Goal: Task Accomplishment & Management: Use online tool/utility

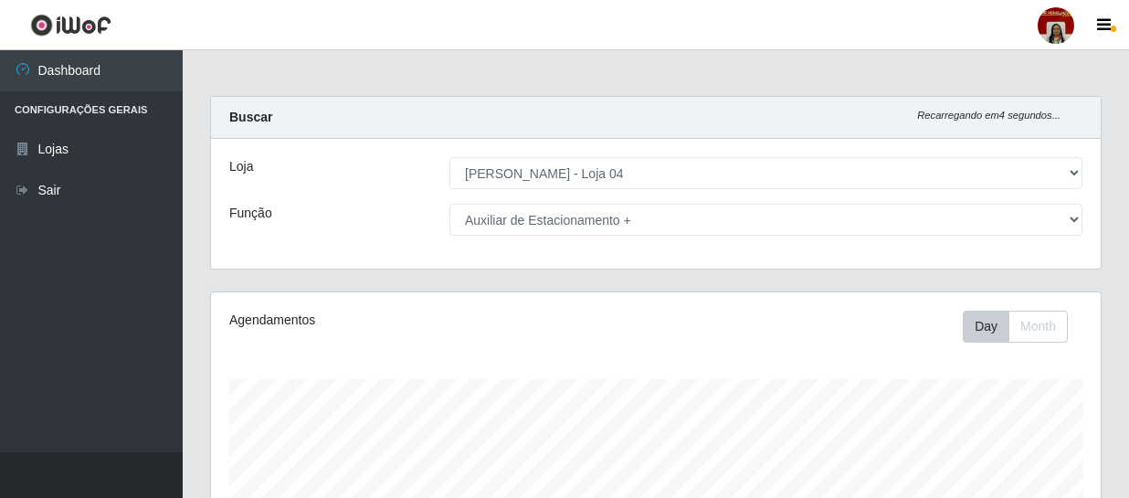
select select "251"
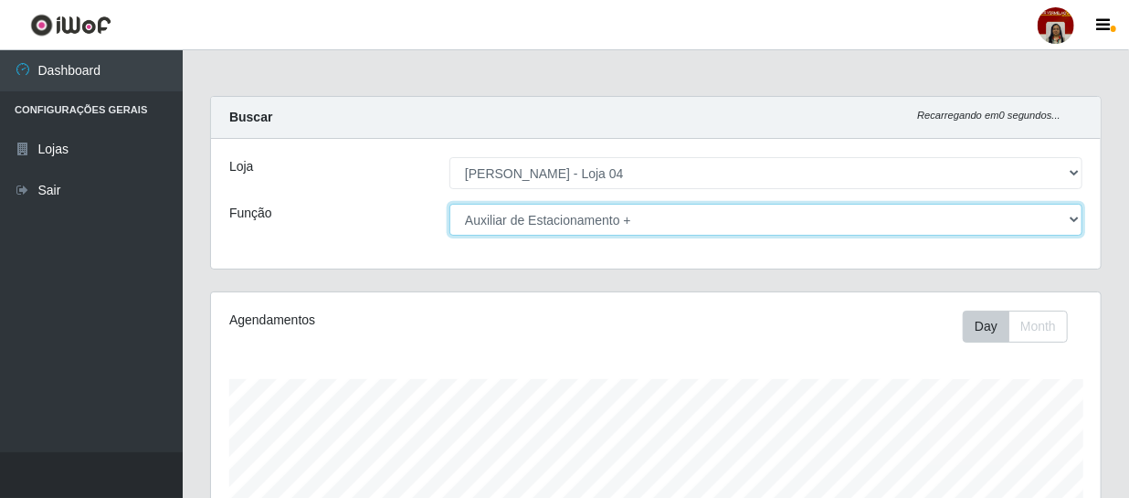
click at [1071, 216] on select "[Selecione...] ASG ASG + ASG ++ Auxiliar de Depósito Auxiliar de Depósito + Aux…" at bounding box center [765, 220] width 633 height 32
click at [449, 204] on select "[Selecione...] ASG ASG + ASG ++ Auxiliar de Depósito Auxiliar de Depósito + Aux…" at bounding box center [765, 220] width 633 height 32
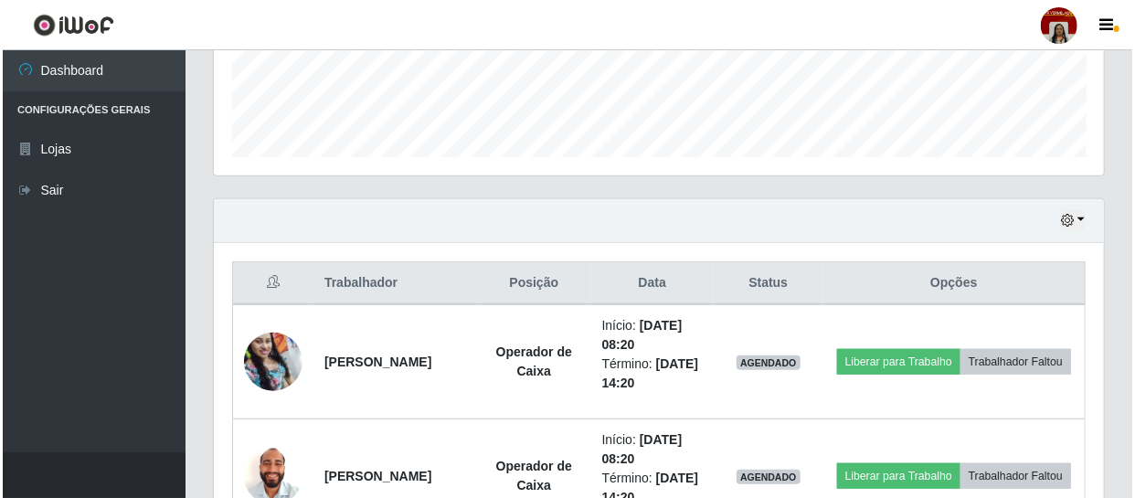
scroll to position [498, 0]
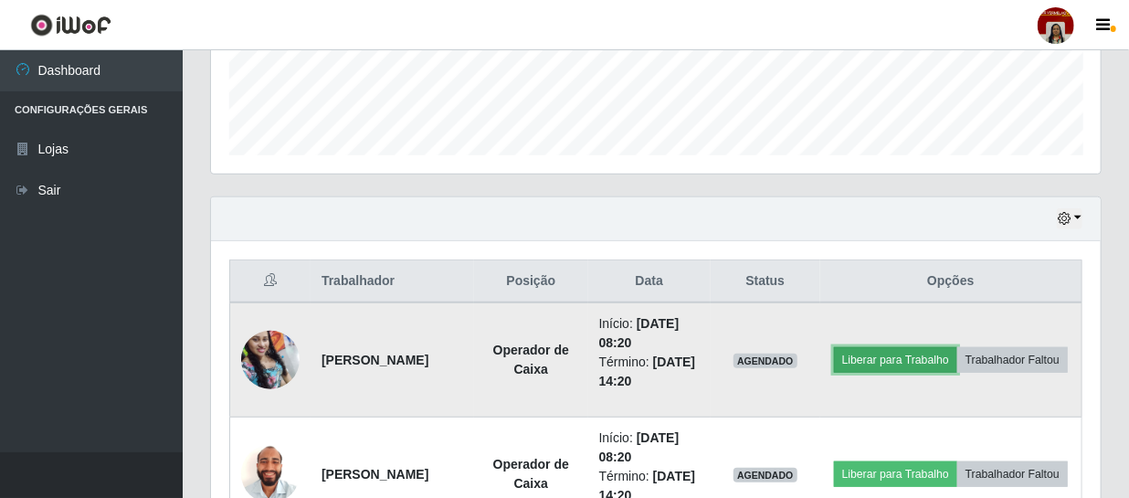
click at [941, 347] on button "Liberar para Trabalho" at bounding box center [895, 360] width 123 height 26
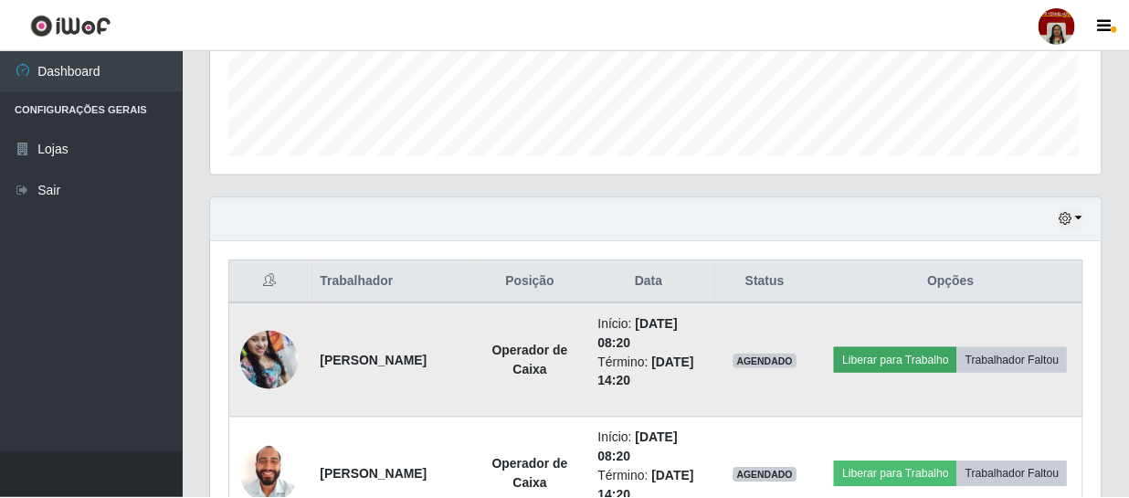
scroll to position [379, 881]
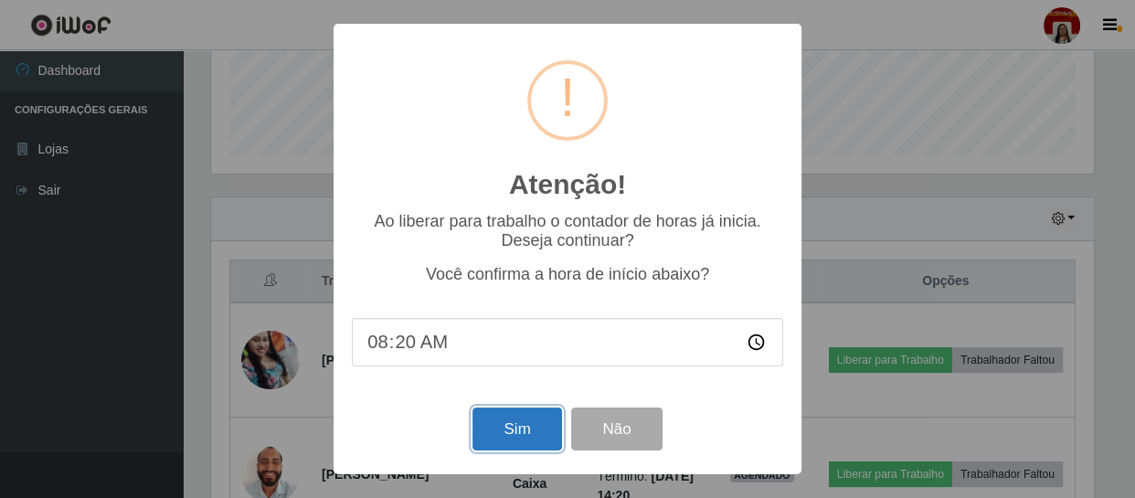
click at [526, 432] on button "Sim" at bounding box center [516, 428] width 89 height 43
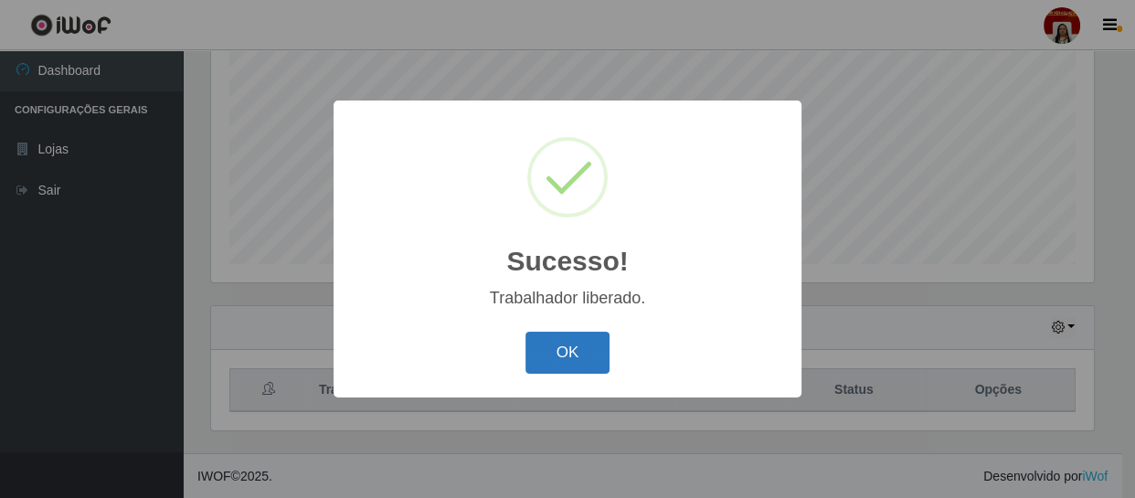
click at [570, 350] on button "OK" at bounding box center [567, 353] width 85 height 43
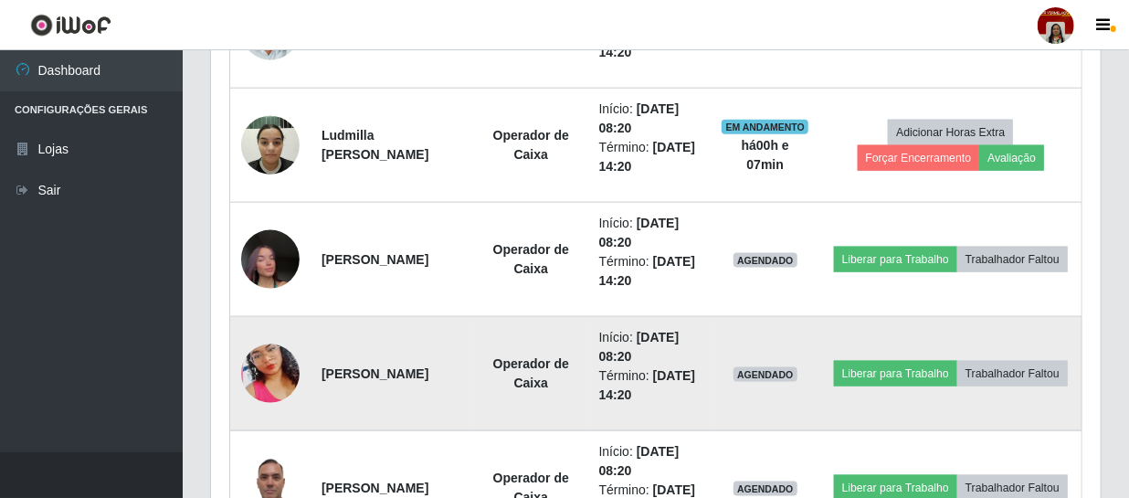
scroll to position [970, 0]
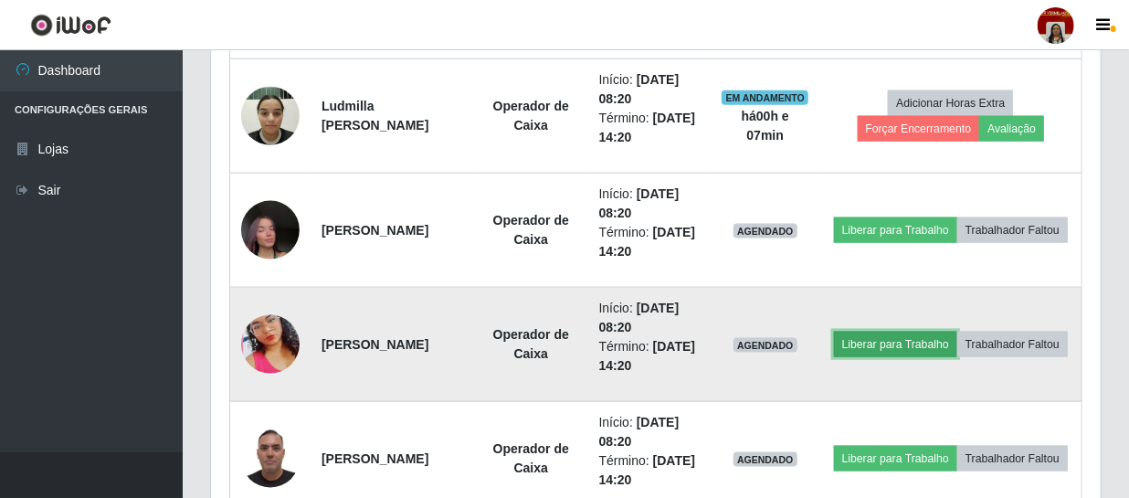
click at [949, 332] on button "Liberar para Trabalho" at bounding box center [895, 345] width 123 height 26
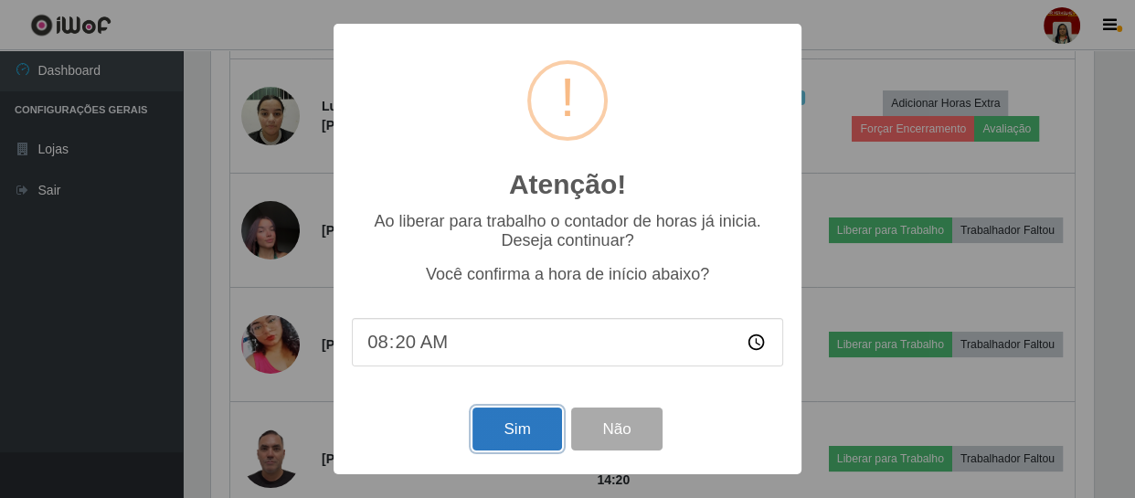
click at [533, 424] on button "Sim" at bounding box center [516, 428] width 89 height 43
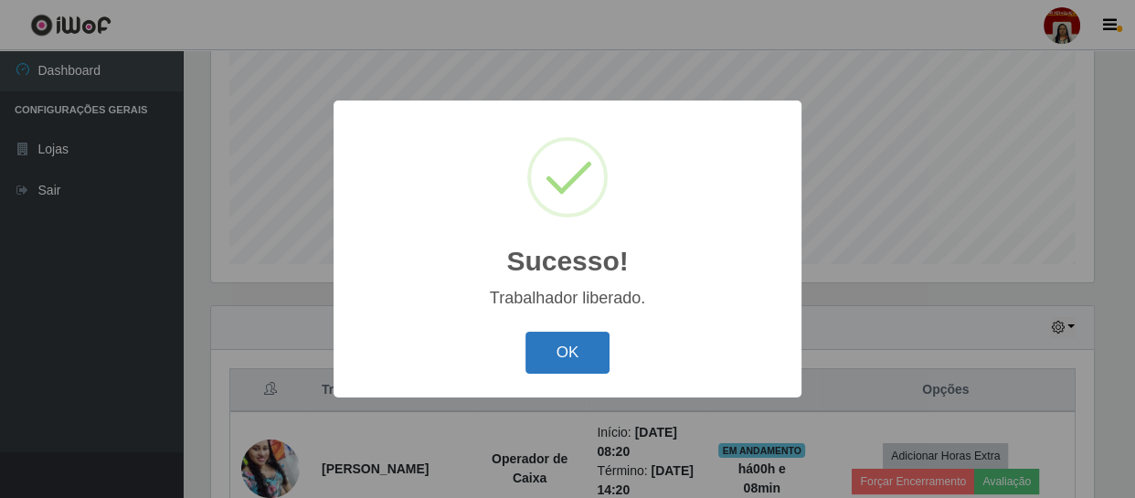
click at [566, 347] on button "OK" at bounding box center [567, 353] width 85 height 43
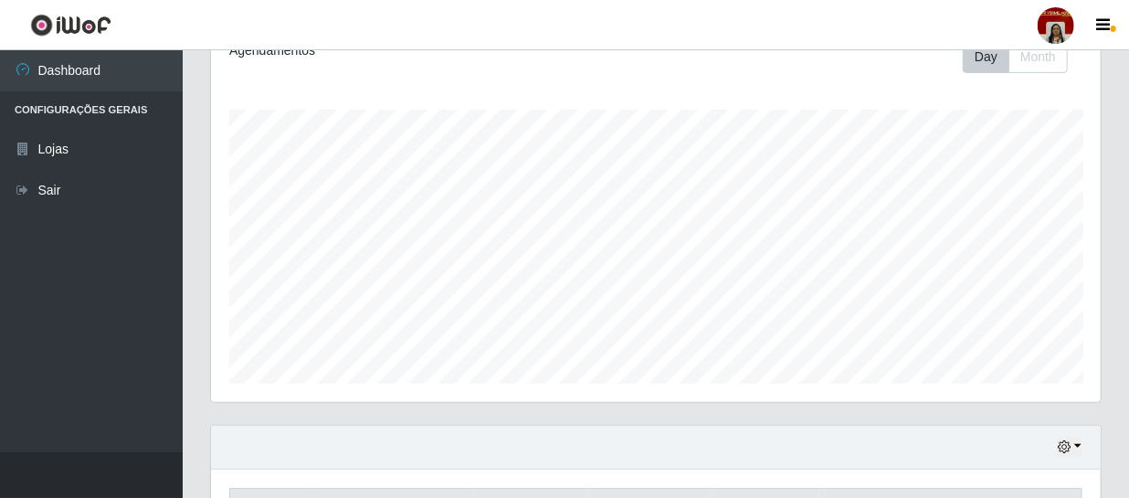
scroll to position [108, 0]
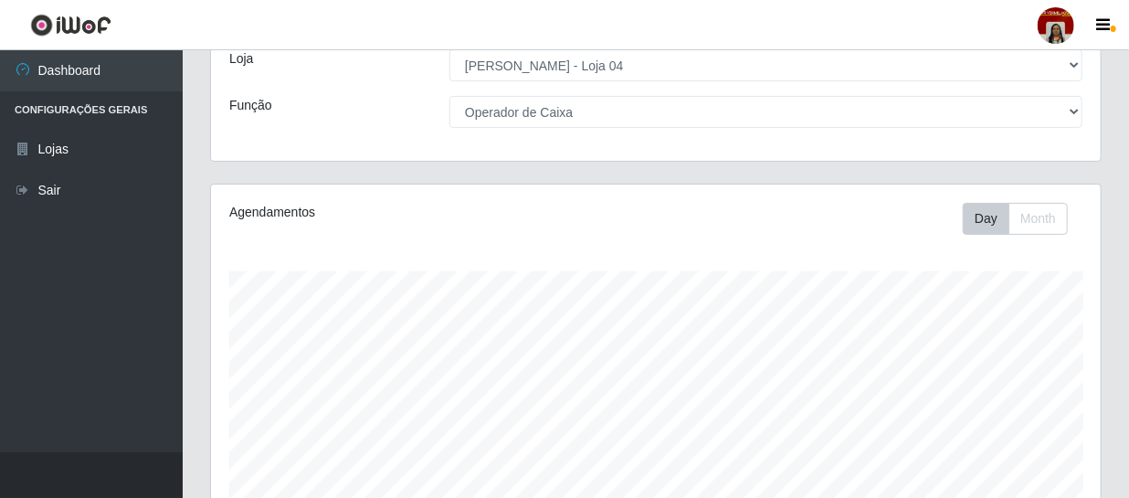
click at [1072, 92] on div "Loja [Selecione...] Mar Vermelho - Loja 04 Função [Selecione...] ASG ASG + ASG …" at bounding box center [656, 96] width 890 height 130
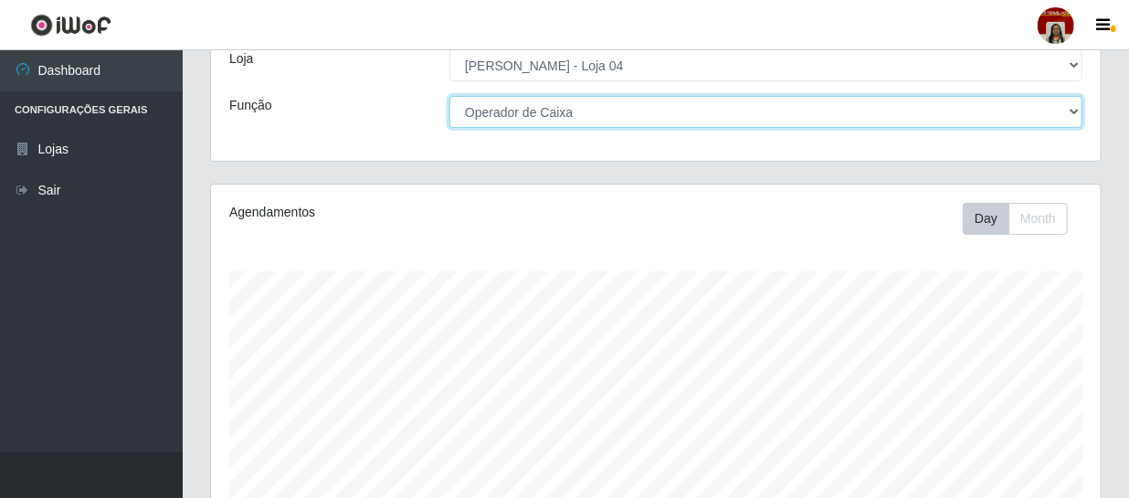
click at [1072, 108] on select "[Selecione...] ASG ASG + ASG ++ Auxiliar de Depósito Auxiliar de Depósito + Aux…" at bounding box center [765, 112] width 633 height 32
click at [449, 96] on select "[Selecione...] ASG ASG + ASG ++ Auxiliar de Depósito Auxiliar de Depósito + Aux…" at bounding box center [765, 112] width 633 height 32
click at [1078, 109] on select "[Selecione...] ASG ASG + ASG ++ Auxiliar de Depósito Auxiliar de Depósito + Aux…" at bounding box center [765, 112] width 633 height 32
select select "22"
click at [449, 96] on select "[Selecione...] ASG ASG + ASG ++ Auxiliar de Depósito Auxiliar de Depósito + Aux…" at bounding box center [765, 112] width 633 height 32
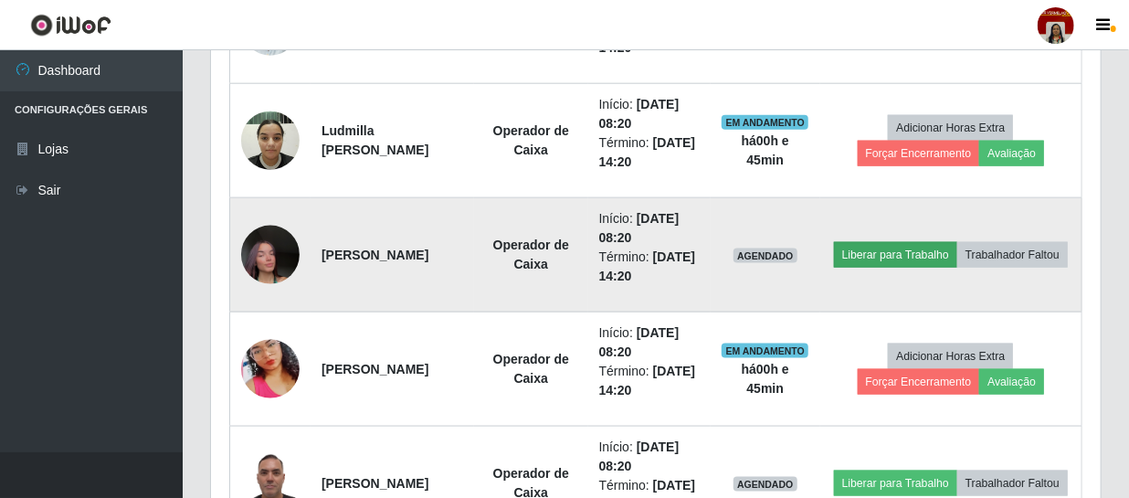
scroll to position [689, 0]
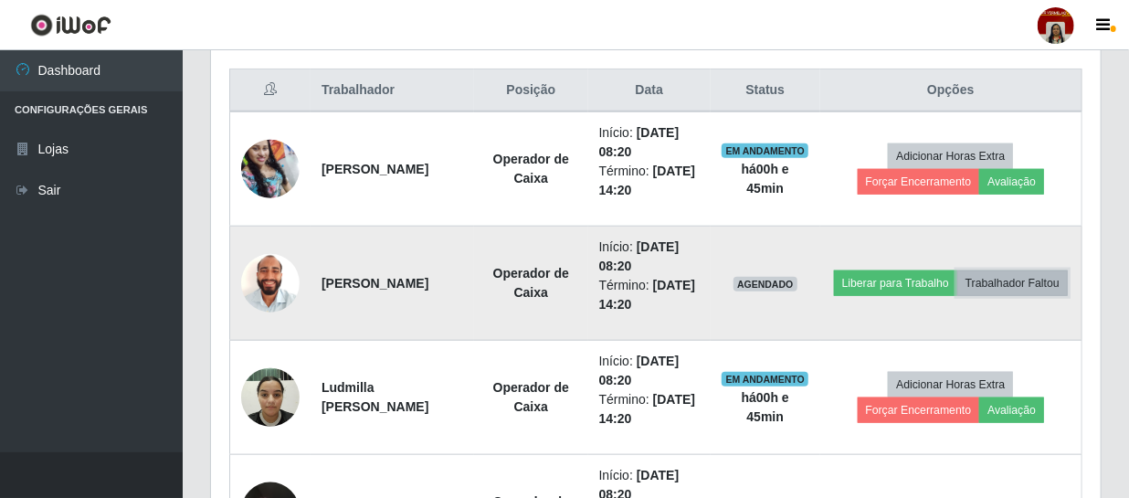
click at [957, 288] on button "Trabalhador Faltou" at bounding box center [1012, 283] width 111 height 26
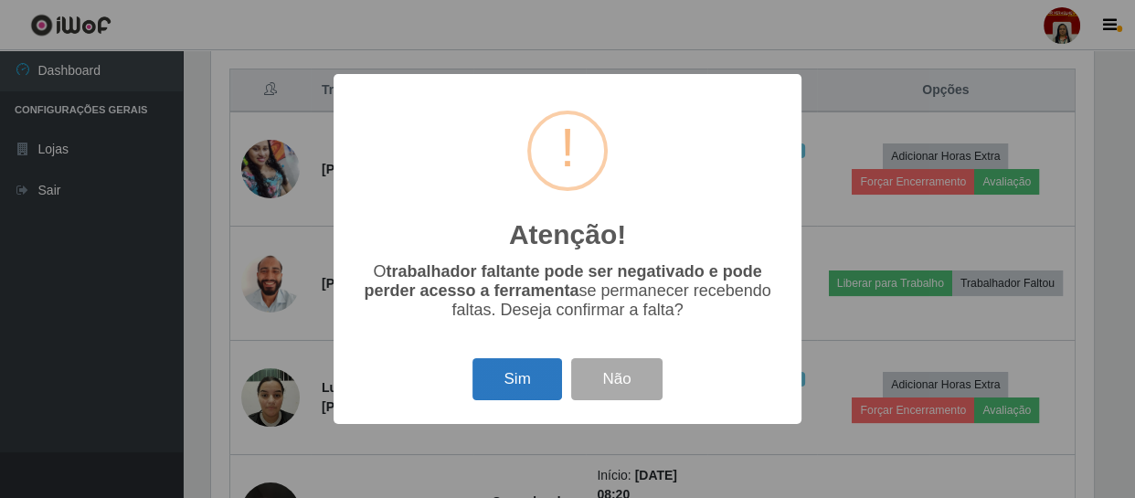
click at [523, 382] on button "Sim" at bounding box center [516, 379] width 89 height 43
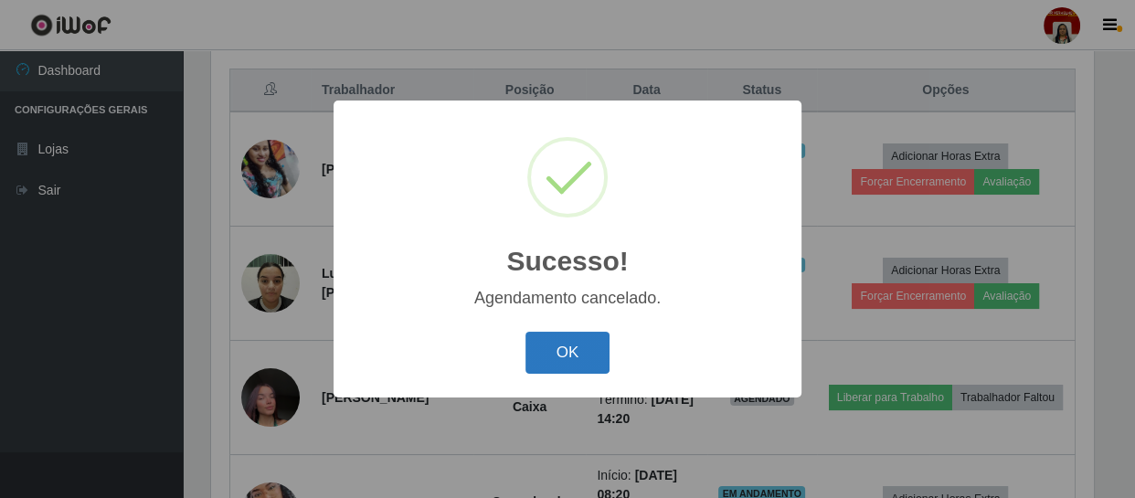
click at [583, 345] on button "OK" at bounding box center [567, 353] width 85 height 43
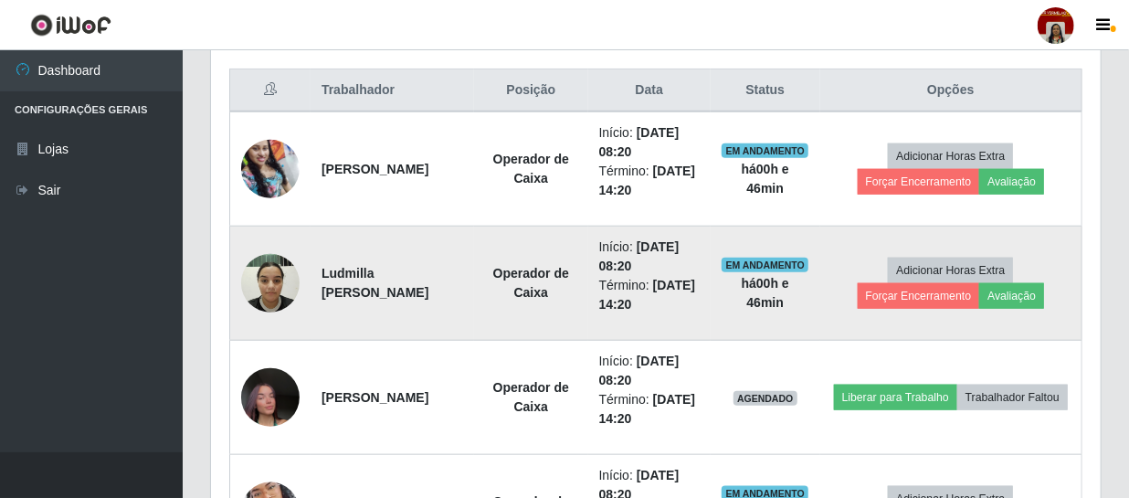
scroll to position [772, 0]
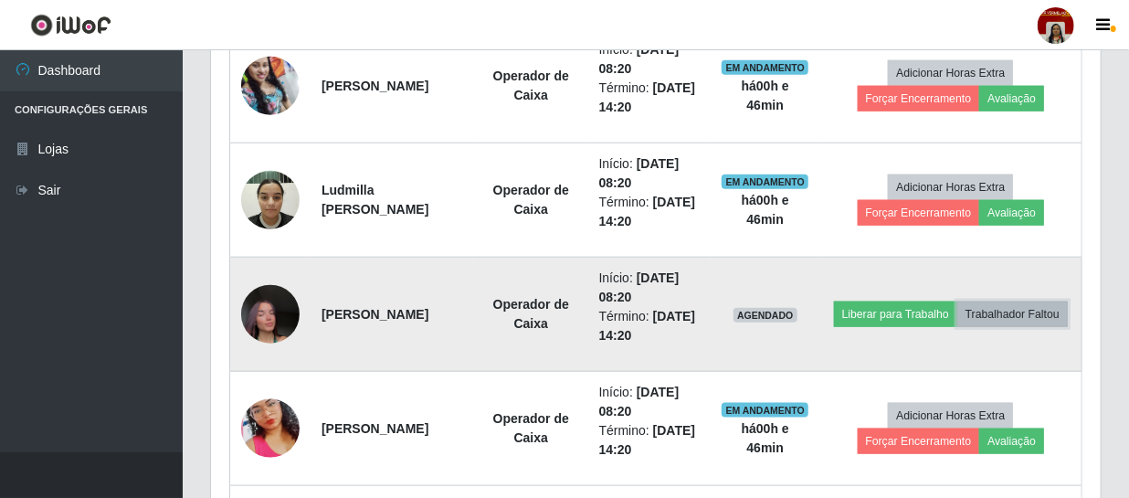
click at [957, 323] on button "Trabalhador Faltou" at bounding box center [1012, 314] width 111 height 26
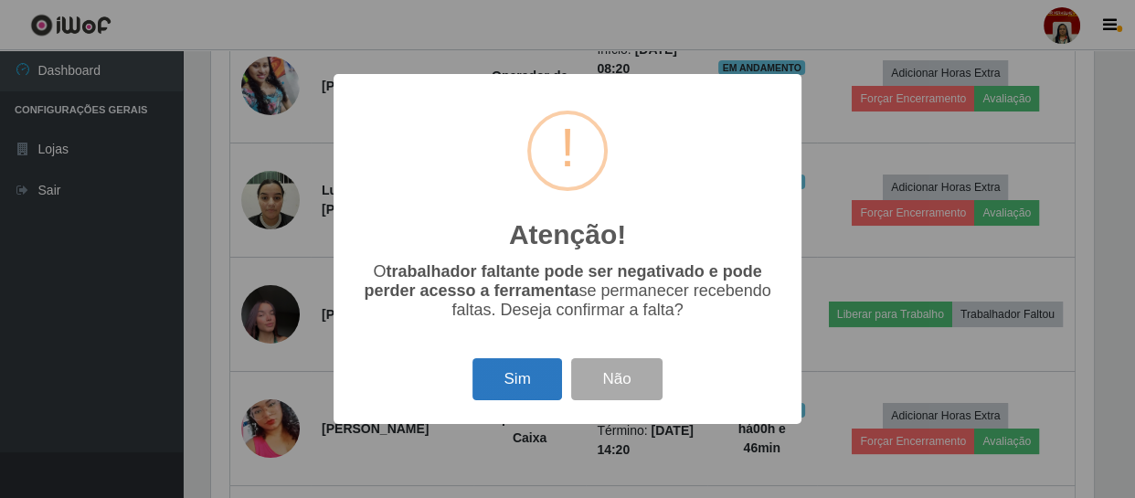
click at [499, 389] on button "Sim" at bounding box center [516, 379] width 89 height 43
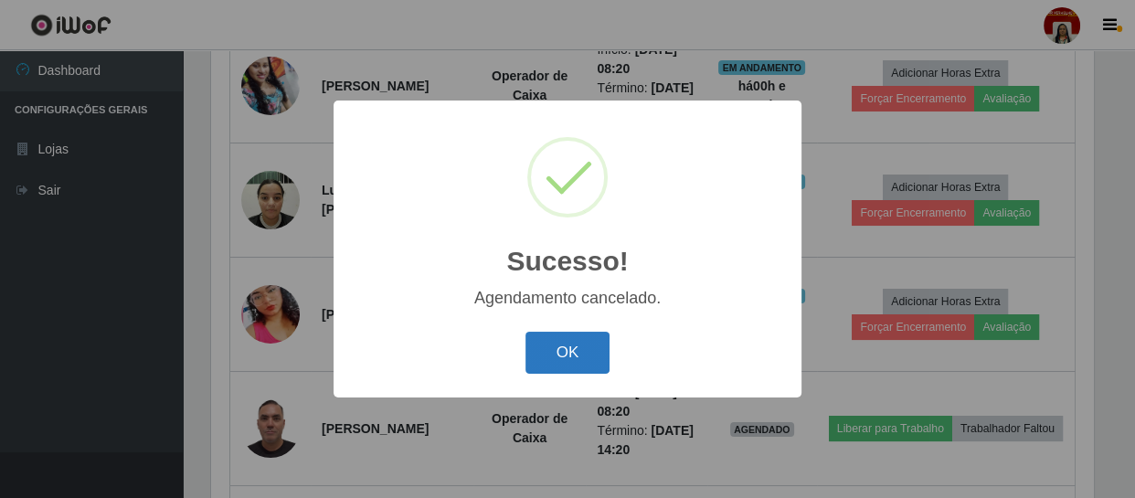
click at [545, 354] on button "OK" at bounding box center [567, 353] width 85 height 43
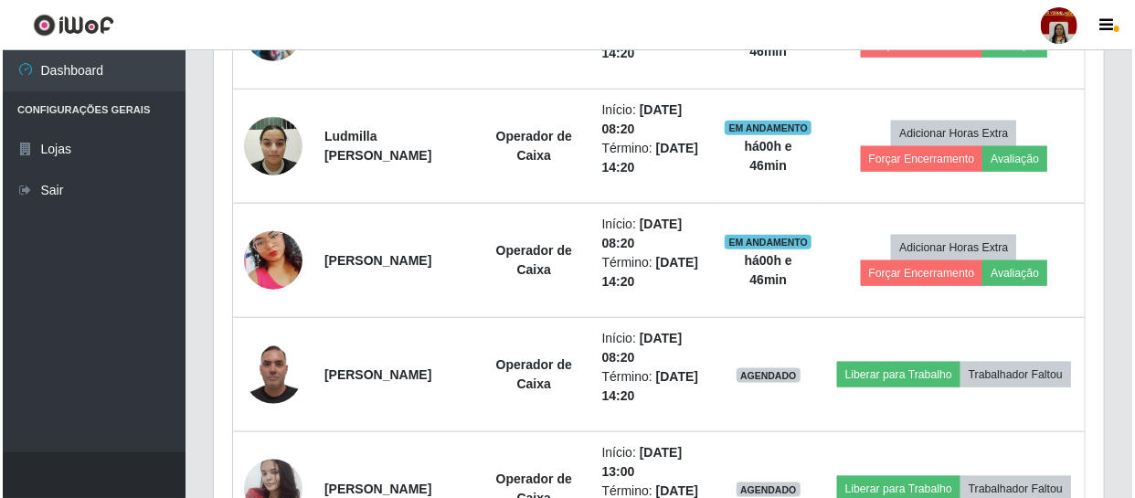
scroll to position [855, 0]
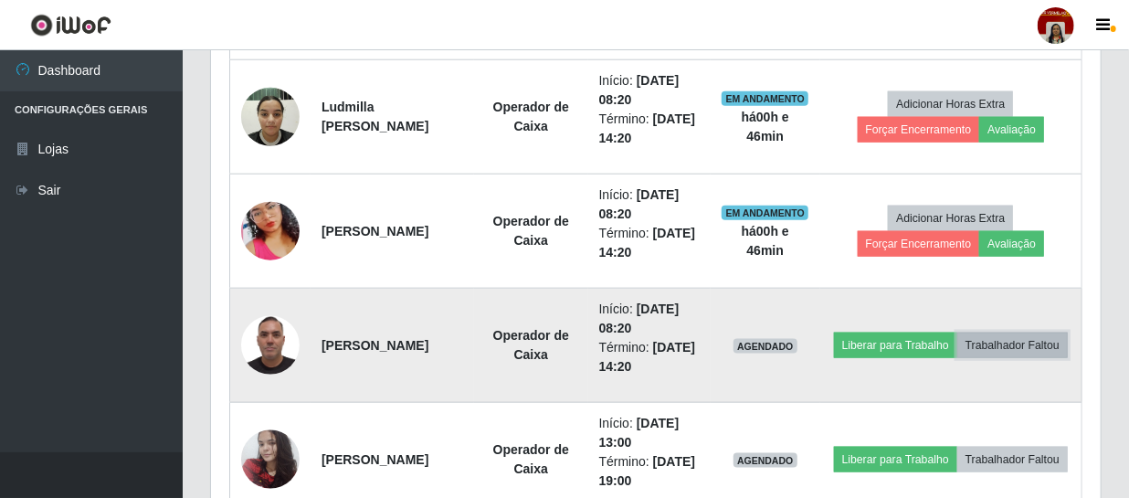
click at [973, 356] on button "Trabalhador Faltou" at bounding box center [1012, 346] width 111 height 26
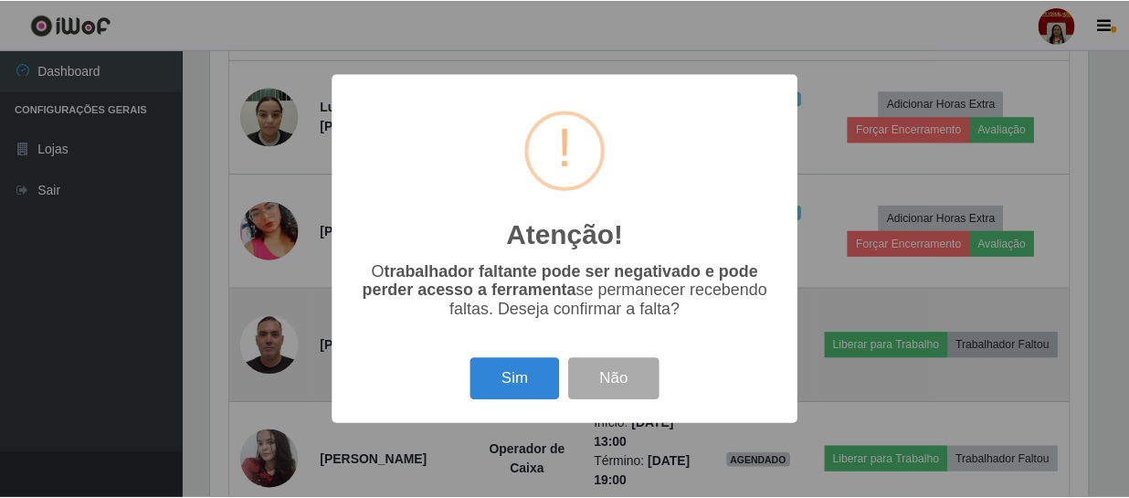
scroll to position [379, 881]
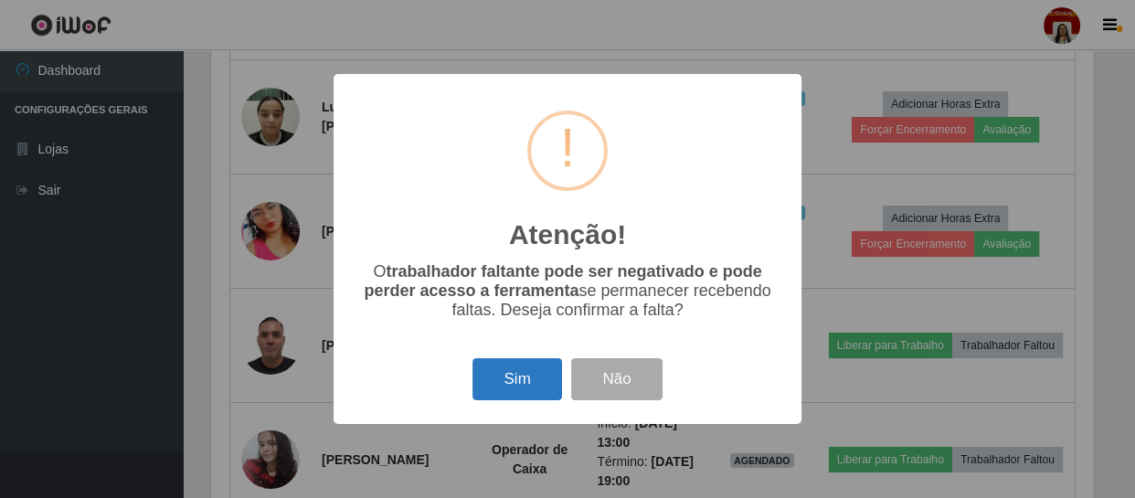
click at [529, 380] on button "Sim" at bounding box center [516, 379] width 89 height 43
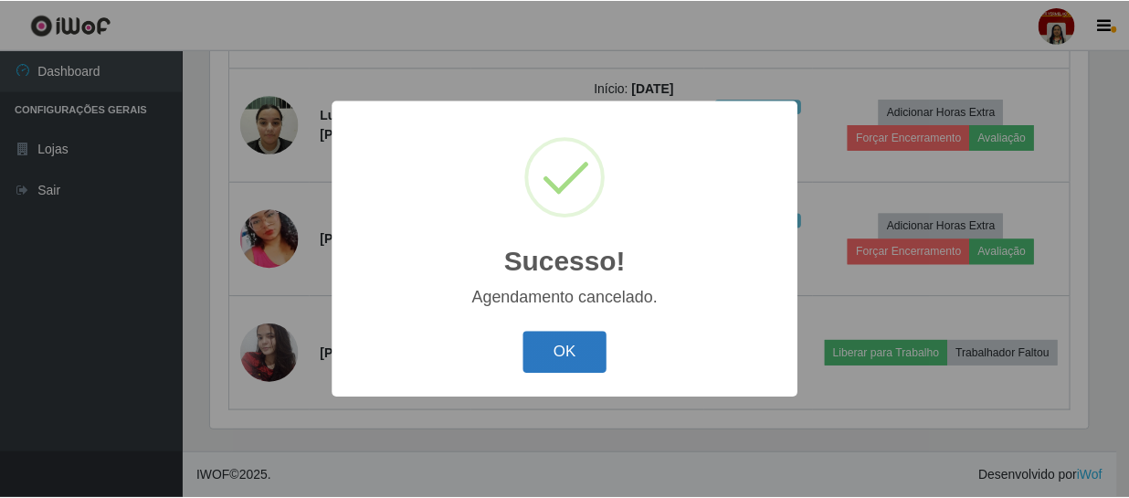
scroll to position [845, 0]
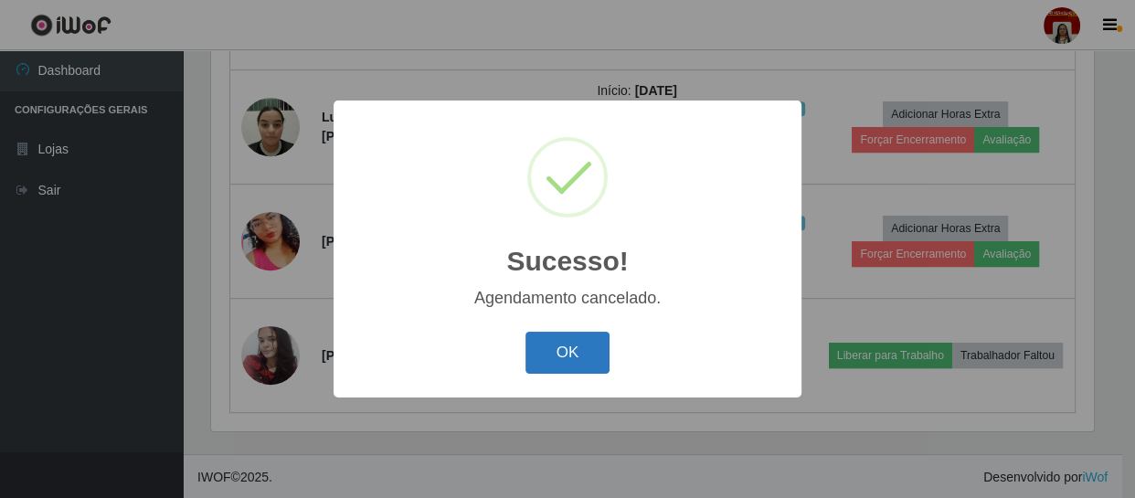
click at [557, 358] on button "OK" at bounding box center [567, 353] width 85 height 43
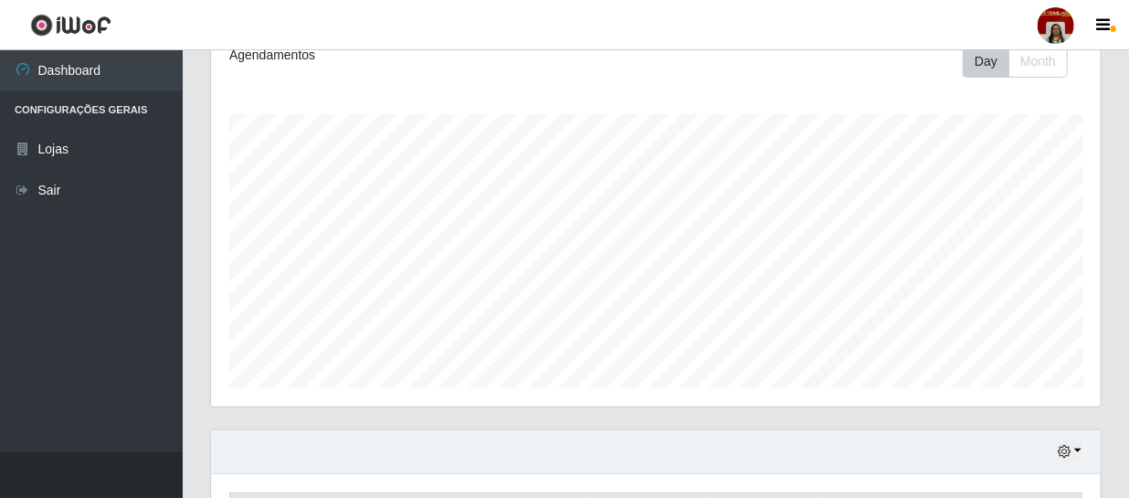
scroll to position [0, 0]
